Goal: Find specific page/section: Find specific page/section

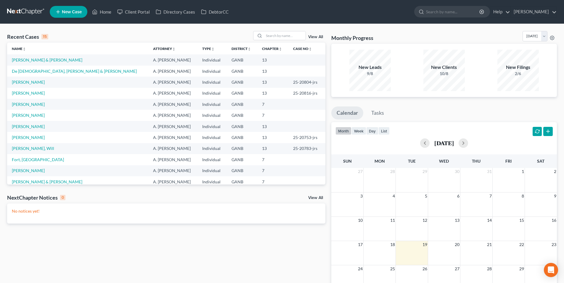
click at [22, 11] on link at bounding box center [26, 12] width 38 height 11
click at [142, 10] on link "Client Portal" at bounding box center [133, 12] width 38 height 11
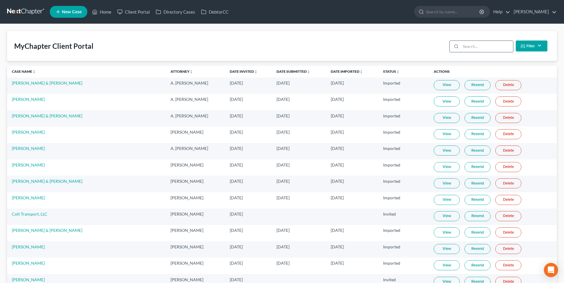
click at [496, 47] on input "search" at bounding box center [486, 46] width 52 height 11
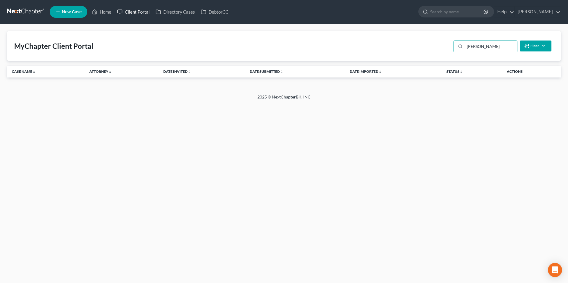
type input "swanson"
click at [142, 13] on link "Client Portal" at bounding box center [133, 12] width 38 height 11
click at [25, 9] on link at bounding box center [26, 12] width 38 height 11
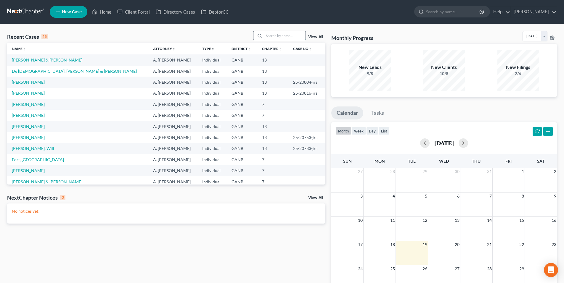
click at [295, 37] on input "search" at bounding box center [284, 35] width 41 height 9
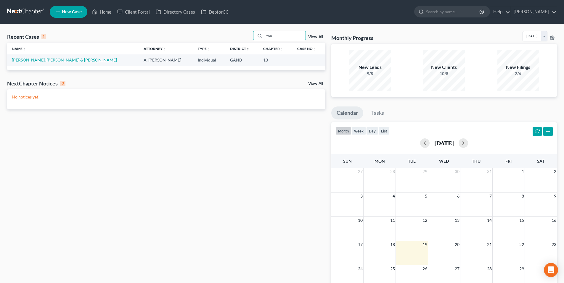
type input "swa"
click at [50, 62] on link "Isaac, Parise & Swanson, Jennesa" at bounding box center [64, 59] width 105 height 5
